Goal: Obtain resource: Download file/media

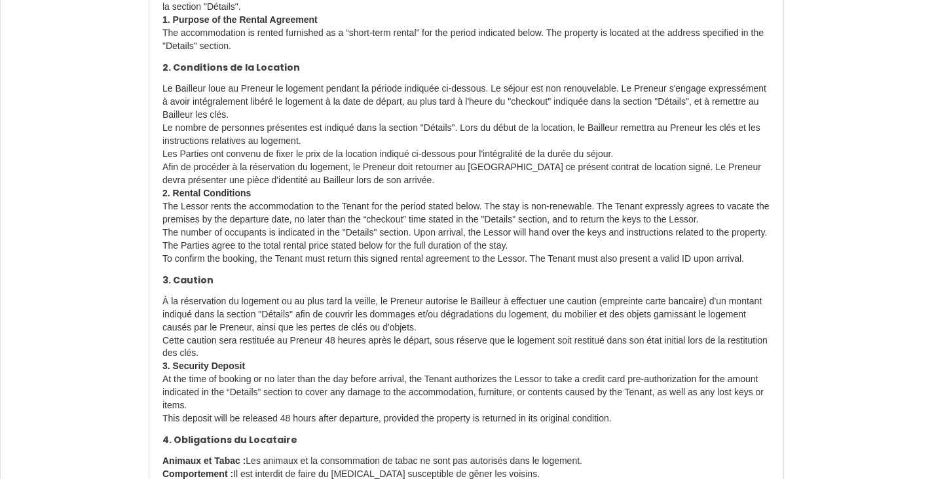
scroll to position [327, 0]
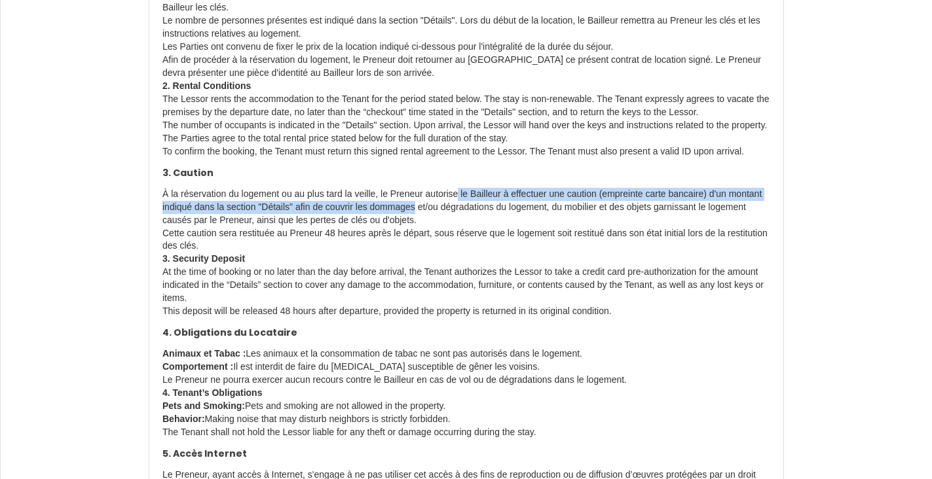
drag, startPoint x: 464, startPoint y: 207, endPoint x: 454, endPoint y: 221, distance: 17.1
click at [454, 221] on p "À la réservation du logement ou au plus tard la veille, le Preneur autorise le …" at bounding box center [466, 253] width 608 height 131
click at [454, 222] on p "À la réservation du logement ou au plus tard la veille, le Preneur autorise le …" at bounding box center [466, 253] width 608 height 131
drag, startPoint x: 445, startPoint y: 199, endPoint x: 449, endPoint y: 218, distance: 19.3
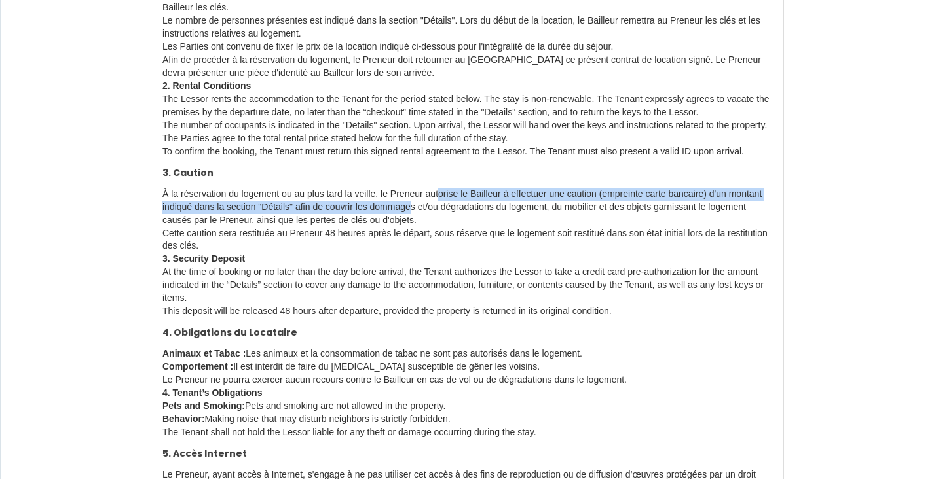
click at [449, 218] on p "À la réservation du logement ou au plus tard la veille, le Preneur autorise le …" at bounding box center [466, 253] width 608 height 131
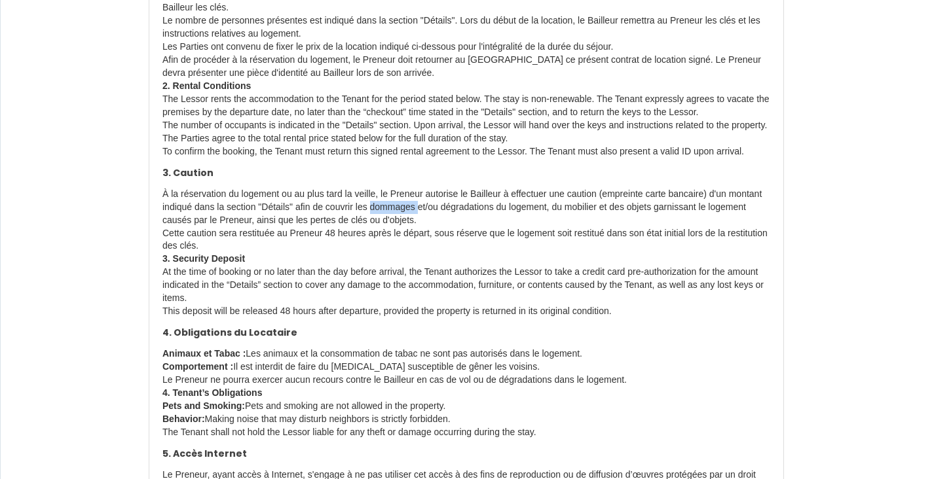
click at [449, 218] on p "À la réservation du logement ou au plus tard la veille, le Preneur autorise le …" at bounding box center [466, 253] width 608 height 131
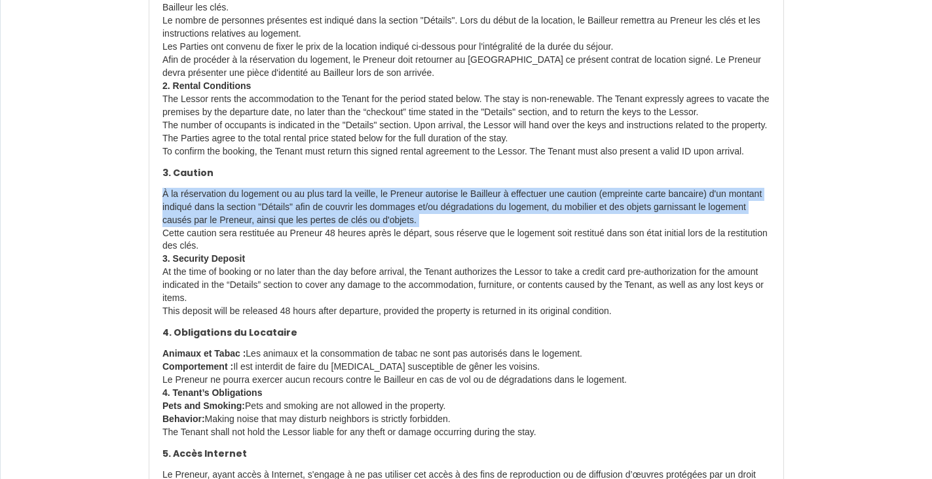
click at [449, 218] on p "À la réservation du logement ou au plus tard la veille, le Preneur autorise le …" at bounding box center [466, 253] width 608 height 131
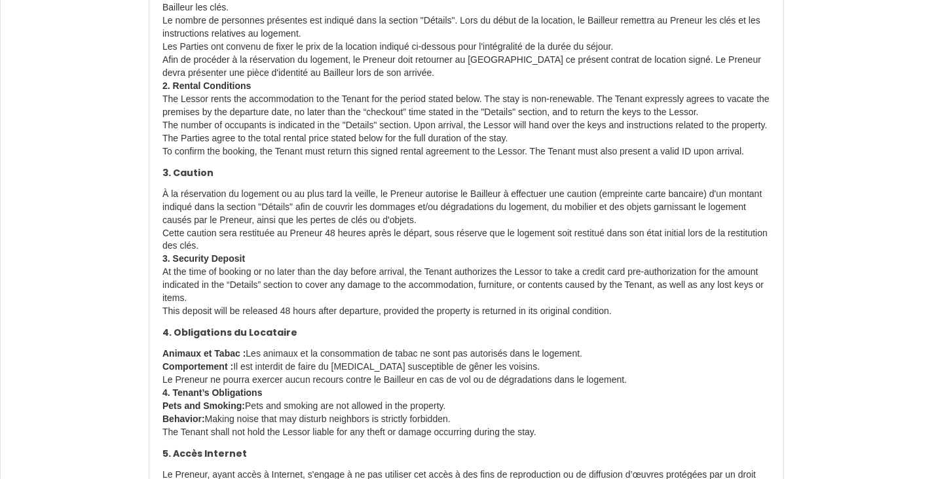
click at [449, 241] on p "À la réservation du logement ou au plus tard la veille, le Preneur autorise le …" at bounding box center [466, 253] width 608 height 131
drag, startPoint x: 436, startPoint y: 256, endPoint x: 490, endPoint y: 187, distance: 87.6
click at [490, 179] on h4 "3. Caution" at bounding box center [466, 173] width 608 height 11
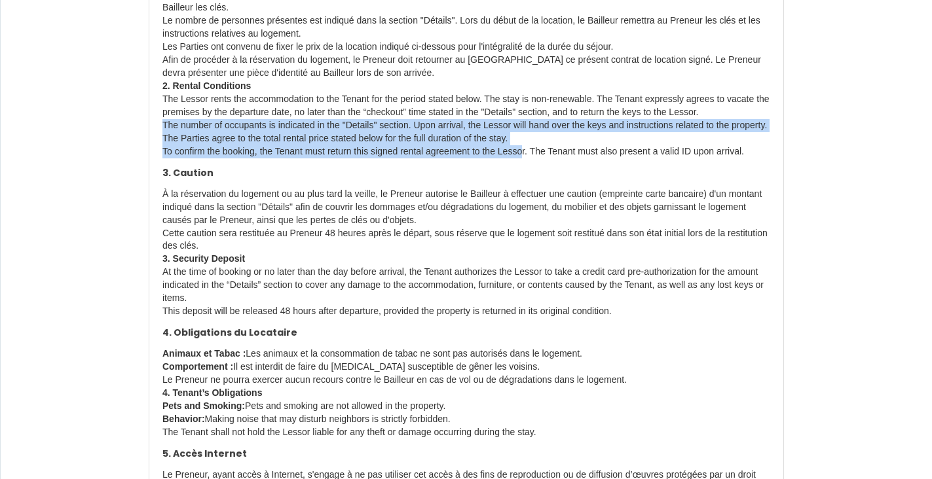
drag, startPoint x: 541, startPoint y: 143, endPoint x: 528, endPoint y: 168, distance: 29.0
click at [528, 158] on p "Le Bailleur loue au Preneur le logement pendant la période indiquée ci-dessous.…" at bounding box center [466, 66] width 608 height 183
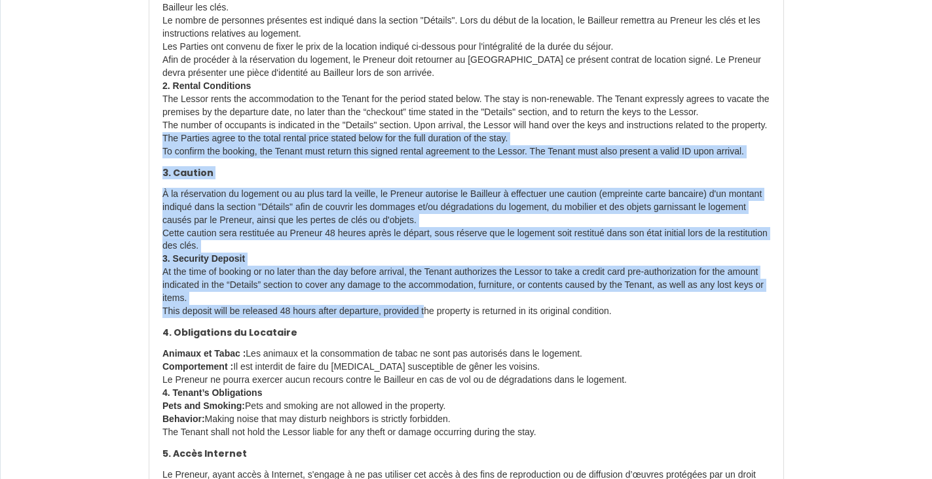
drag, startPoint x: 428, startPoint y: 331, endPoint x: 539, endPoint y: 155, distance: 208.9
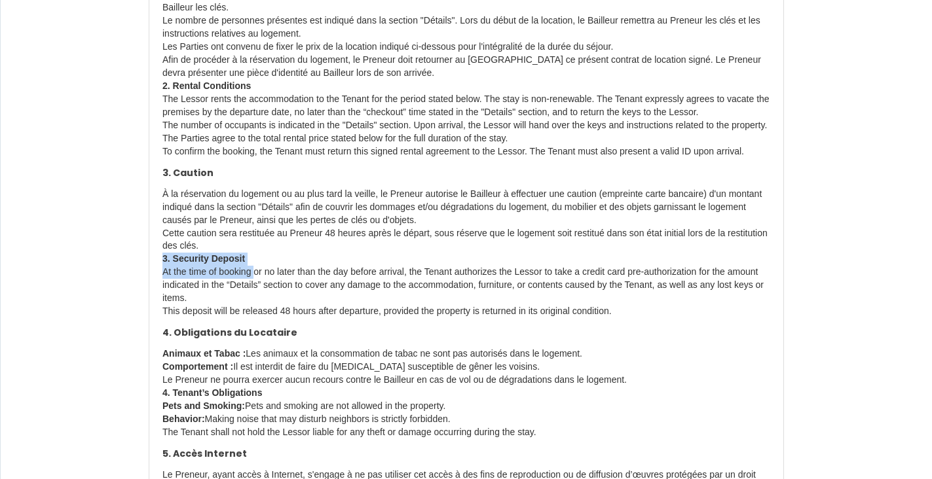
drag, startPoint x: 253, startPoint y: 287, endPoint x: 162, endPoint y: 276, distance: 91.8
click at [162, 276] on p "À la réservation du logement ou au plus tard la veille, le Preneur autorise le …" at bounding box center [466, 253] width 608 height 131
click at [162, 264] on strong "3. Security Deposit" at bounding box center [203, 258] width 83 height 10
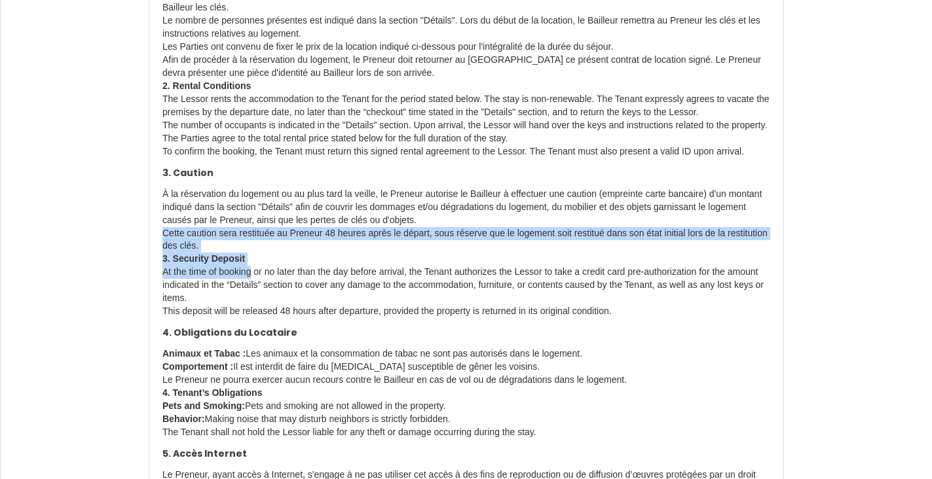
drag, startPoint x: 249, startPoint y: 285, endPoint x: 258, endPoint y: 259, distance: 27.5
click at [258, 259] on p "À la réservation du logement ou au plus tard la veille, le Preneur autorise le …" at bounding box center [466, 253] width 608 height 131
click at [259, 259] on p "À la réservation du logement ou au plus tard la veille, le Preneur autorise le …" at bounding box center [466, 253] width 608 height 131
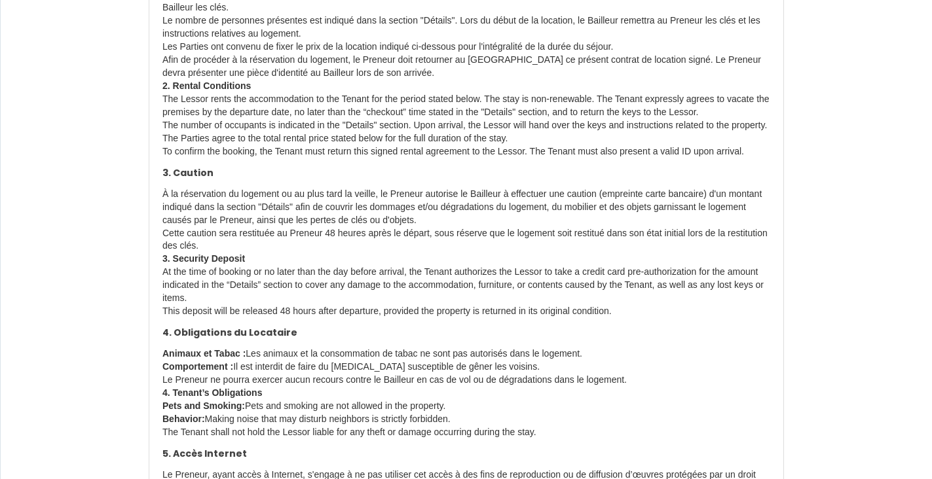
click at [264, 249] on p "À la réservation du logement ou au plus tard la veille, le Preneur autorise le …" at bounding box center [466, 253] width 608 height 131
drag, startPoint x: 511, startPoint y: 227, endPoint x: 508, endPoint y: 259, distance: 32.8
click at [508, 259] on p "À la réservation du logement ou au plus tard la veille, le Preneur autorise le …" at bounding box center [466, 253] width 608 height 131
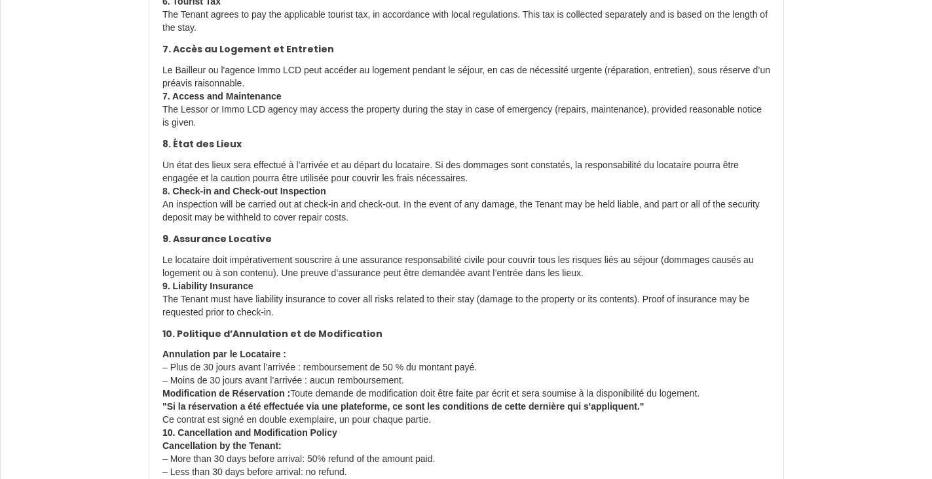
scroll to position [1048, 0]
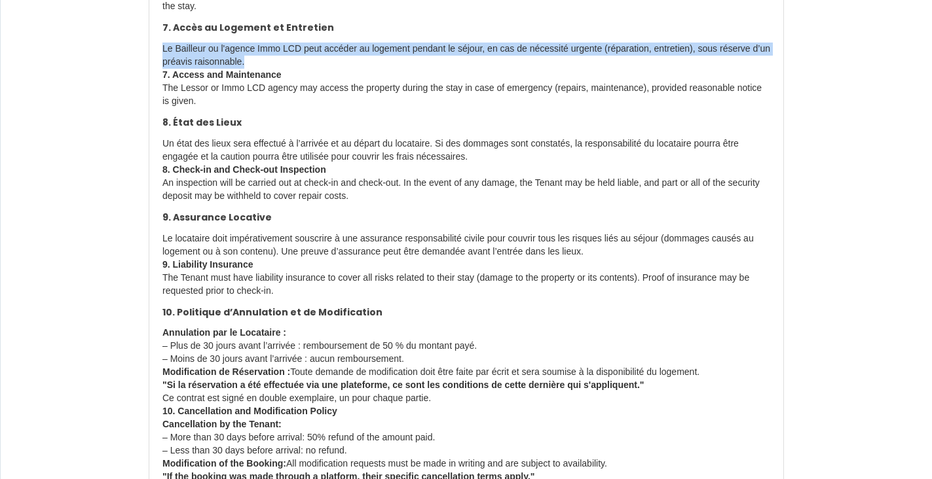
drag, startPoint x: 477, startPoint y: 50, endPoint x: 460, endPoint y: 84, distance: 37.5
click at [460, 84] on div "CONTRAT DE LOCATION SAISONNIÈRE SEASONAL RENTAL AGREEMENT 1. Objet du Contrat d…" at bounding box center [466, 14] width 634 height 1883
click at [460, 84] on p "Le Bailleur ou l'agence Immo LCD peut accéder au logement pendant le séjour, en…" at bounding box center [466, 75] width 608 height 65
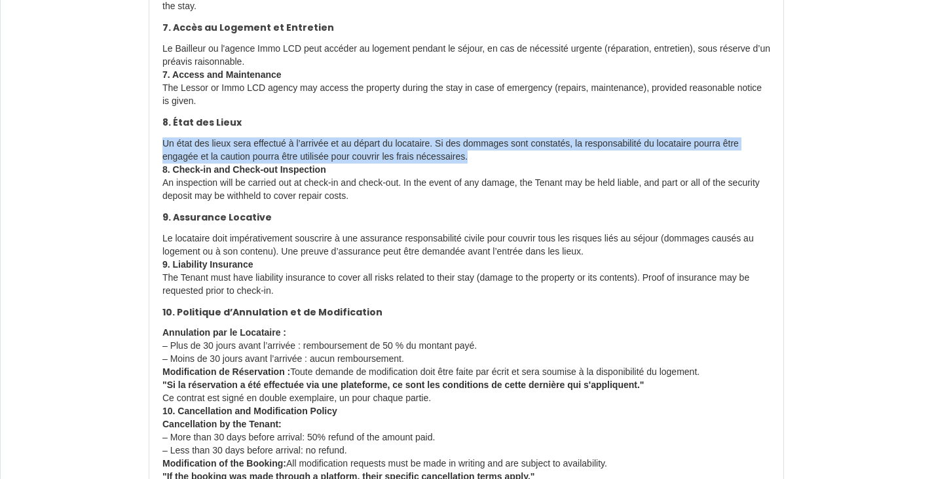
drag, startPoint x: 454, startPoint y: 149, endPoint x: 500, endPoint y: 179, distance: 54.3
click at [500, 179] on div "CONTRAT DE LOCATION SAISONNIÈRE SEASONAL RENTAL AGREEMENT 1. Objet du Contrat d…" at bounding box center [466, 14] width 634 height 1883
click at [500, 179] on p "Un état des lieux sera effectué à l’arrivée et au départ du locataire. Si des d…" at bounding box center [466, 170] width 608 height 65
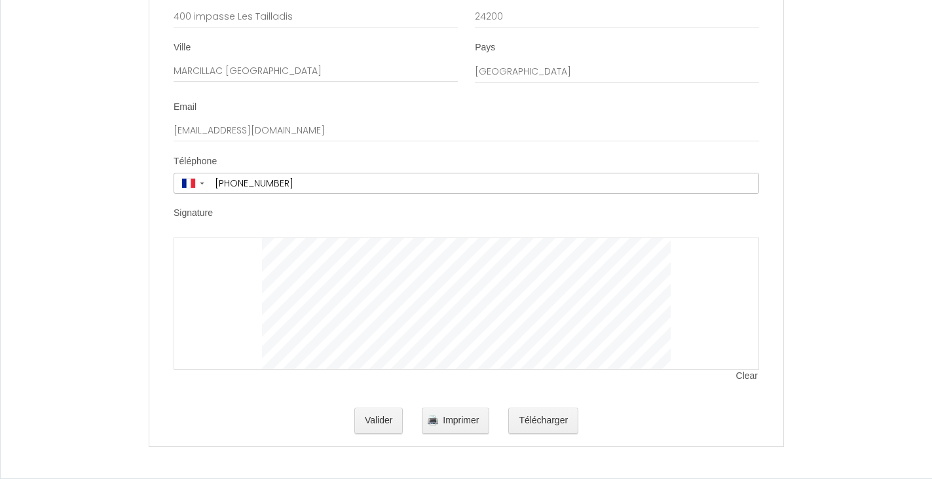
scroll to position [3143, 0]
click at [243, 276] on div at bounding box center [466, 304] width 585 height 132
click at [743, 383] on span "Clear" at bounding box center [747, 376] width 23 height 13
click at [214, 331] on div at bounding box center [466, 304] width 585 height 132
click at [388, 434] on button "Valider" at bounding box center [378, 421] width 49 height 26
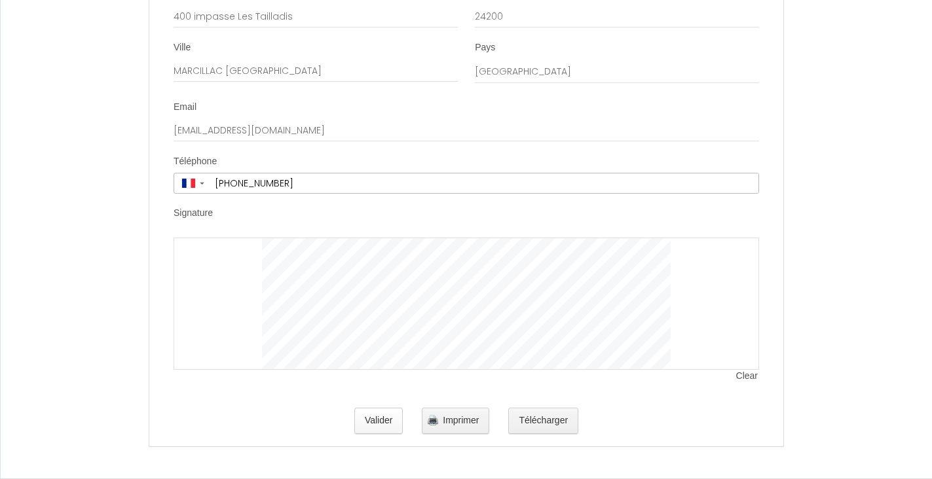
scroll to position [0, 0]
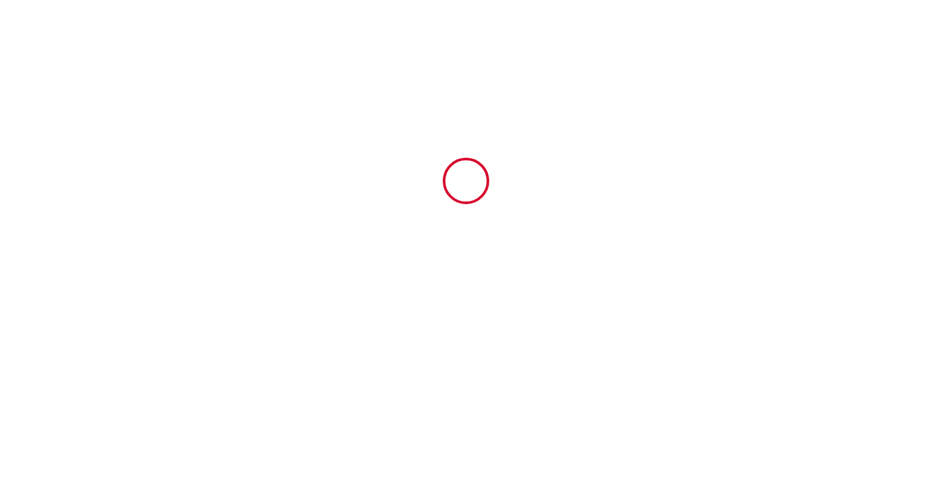
type input "2.5"
type input "165"
type input "127.5"
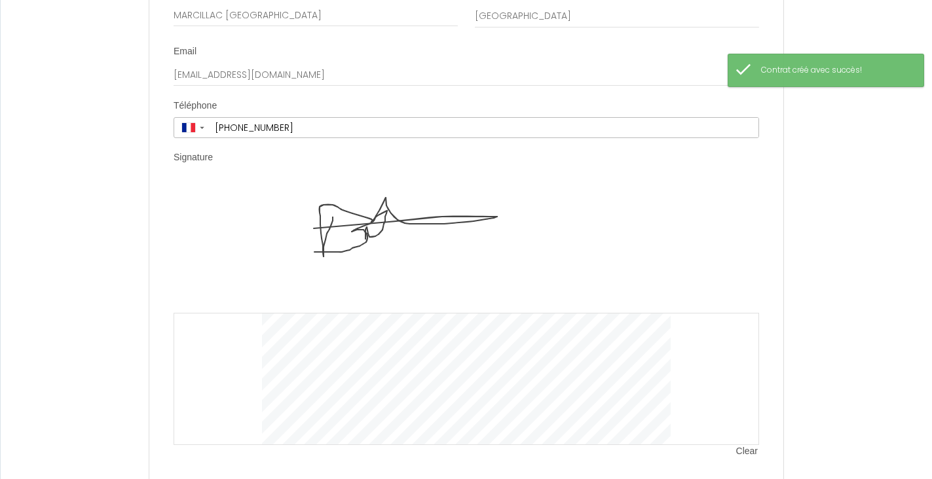
scroll to position [3289, 0]
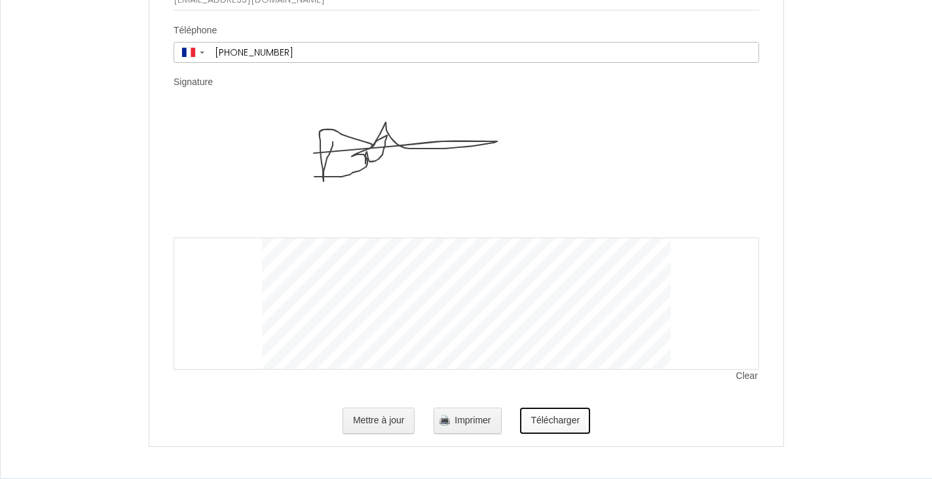
click at [565, 430] on button "Télécharger" at bounding box center [555, 421] width 70 height 26
